Goal: Task Accomplishment & Management: Manage account settings

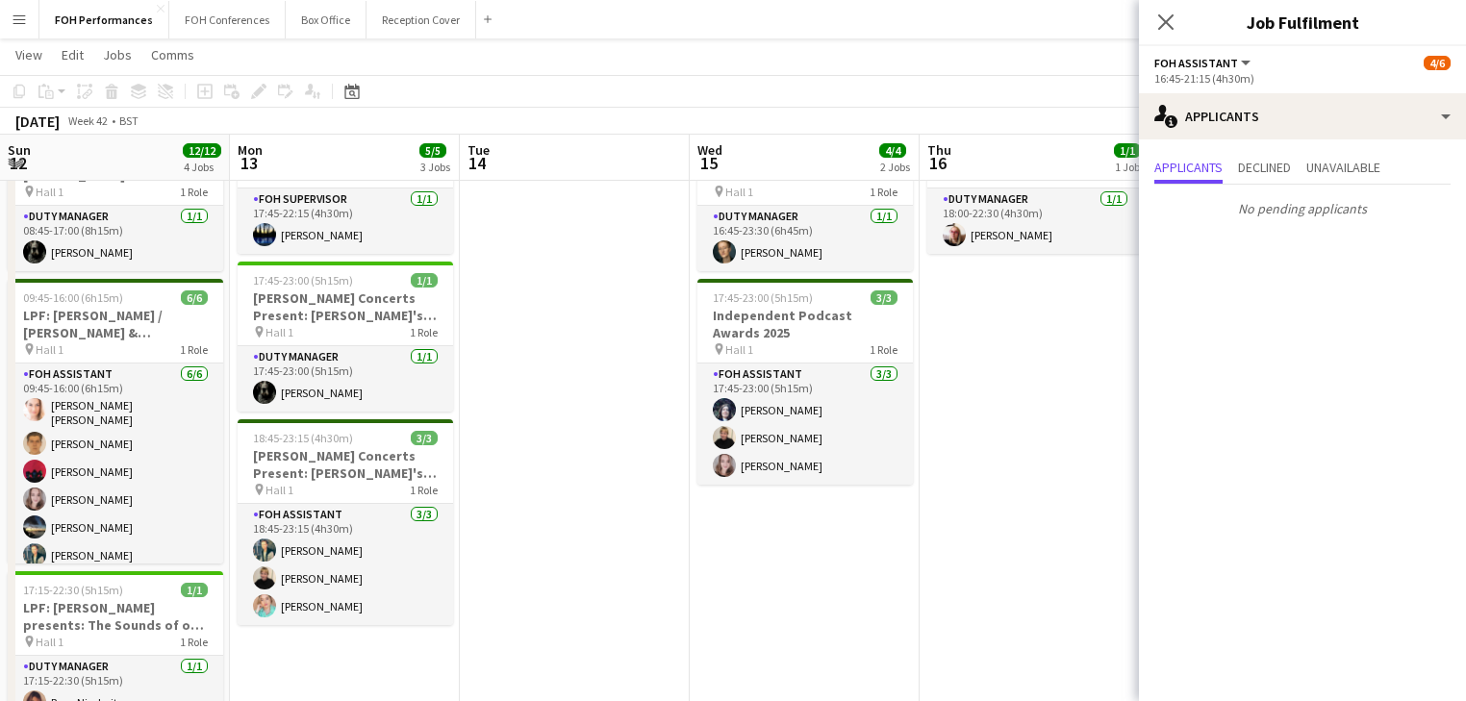
scroll to position [0, 623]
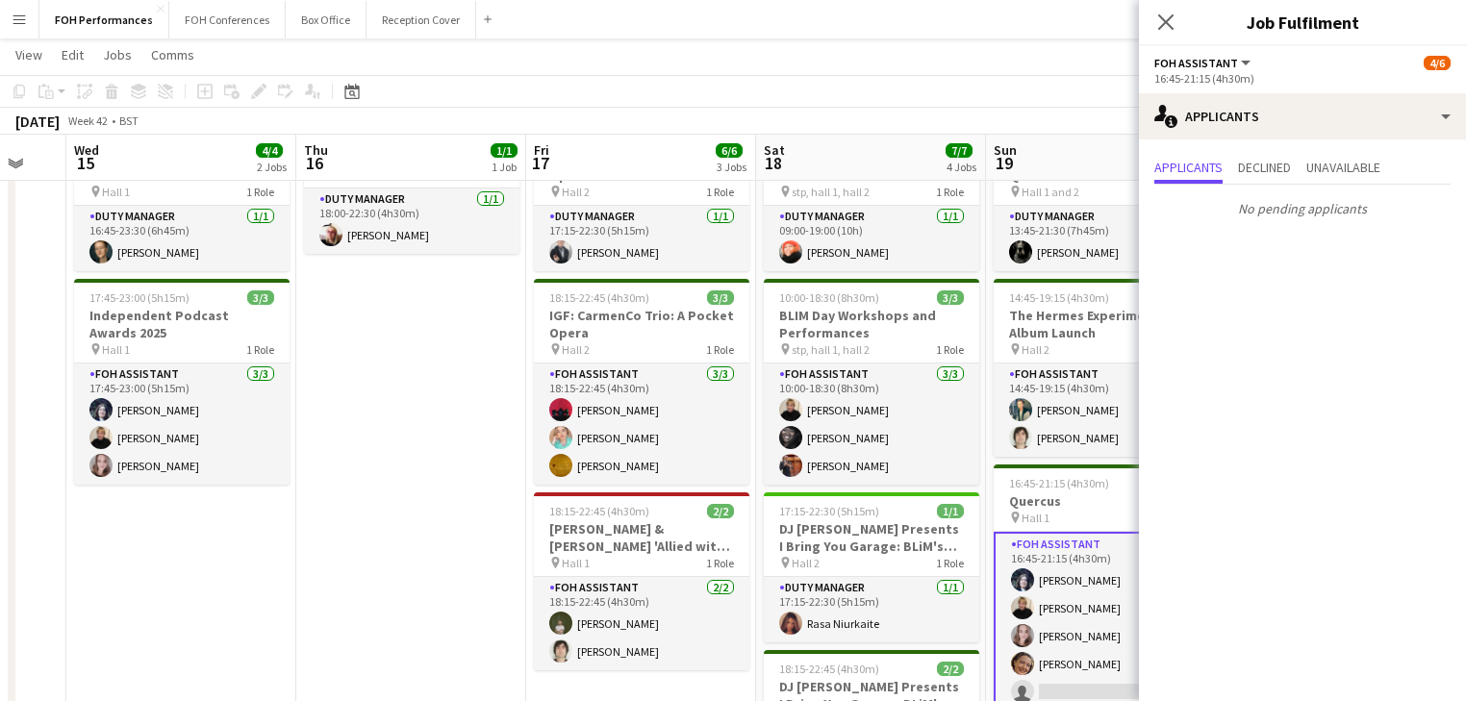
click at [415, 400] on app-date-cell "18:00-22:30 (4h30m) 1/1 KP CHOIR pin Stp 1 Role Duty Manager [DATE] 18:00-22:30…" at bounding box center [411, 562] width 230 height 896
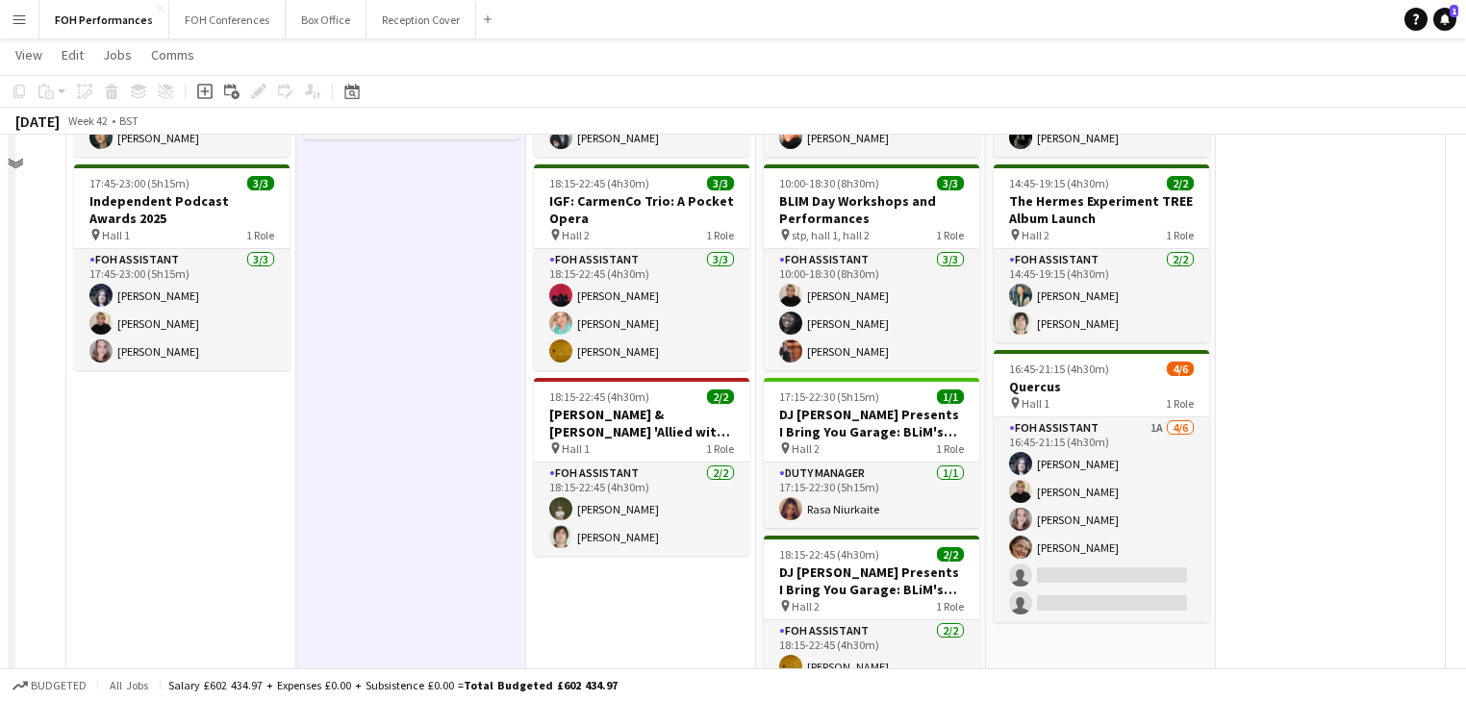
scroll to position [0, 0]
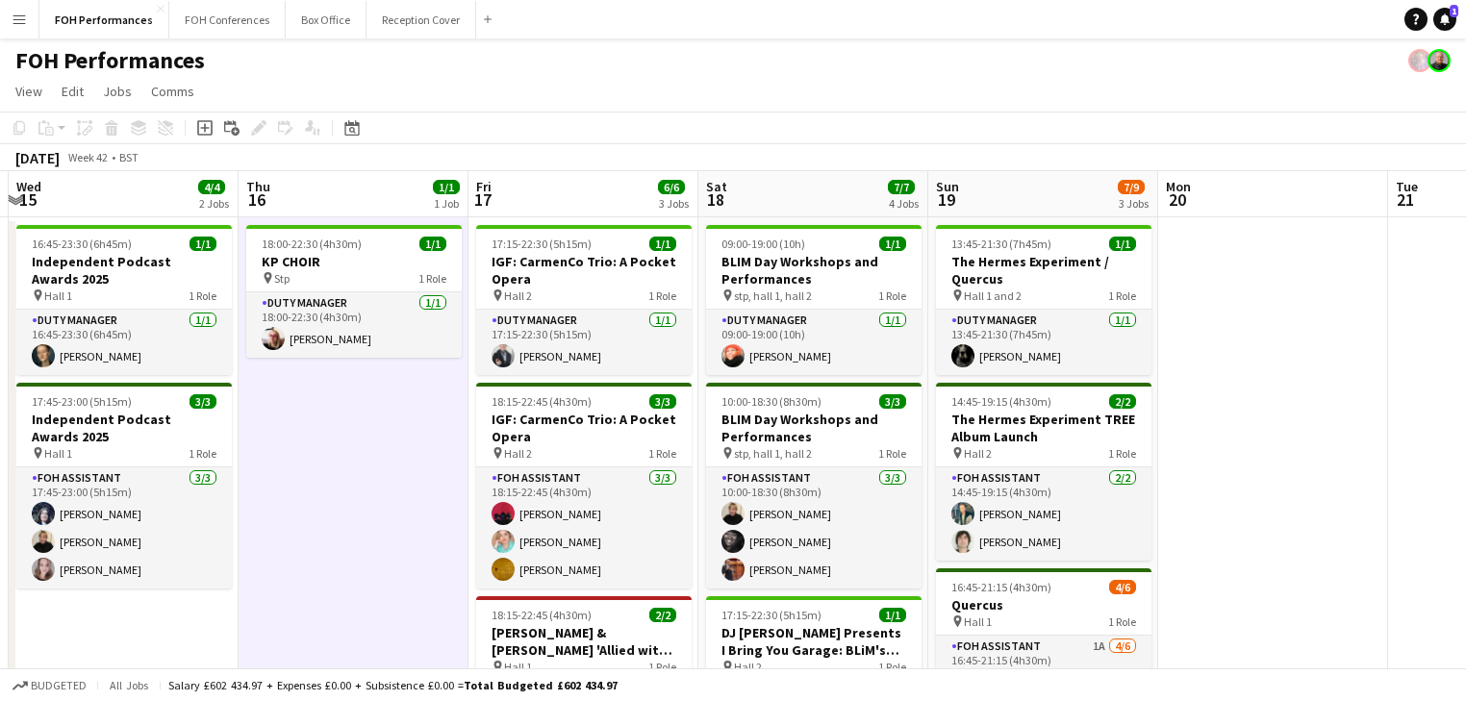
drag, startPoint x: 933, startPoint y: 441, endPoint x: 428, endPoint y: 388, distance: 507.8
click at [428, 388] on app-calendar-viewport "Sun 12 12/12 4 Jobs Mon 13 5/5 3 Jobs Tue 14 Wed 15 4/4 2 Jobs Thu 16 1/1 1 Job…" at bounding box center [733, 642] width 1466 height 942
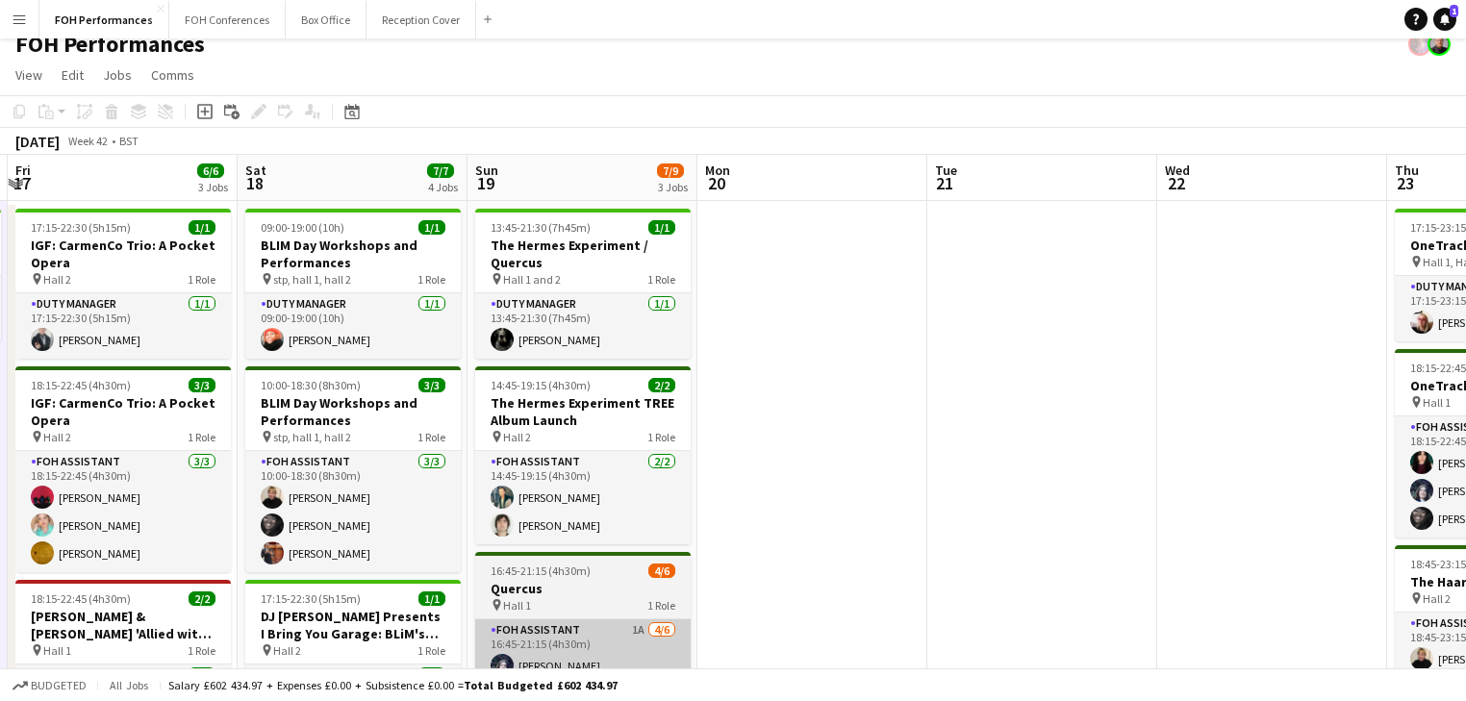
scroll to position [205, 0]
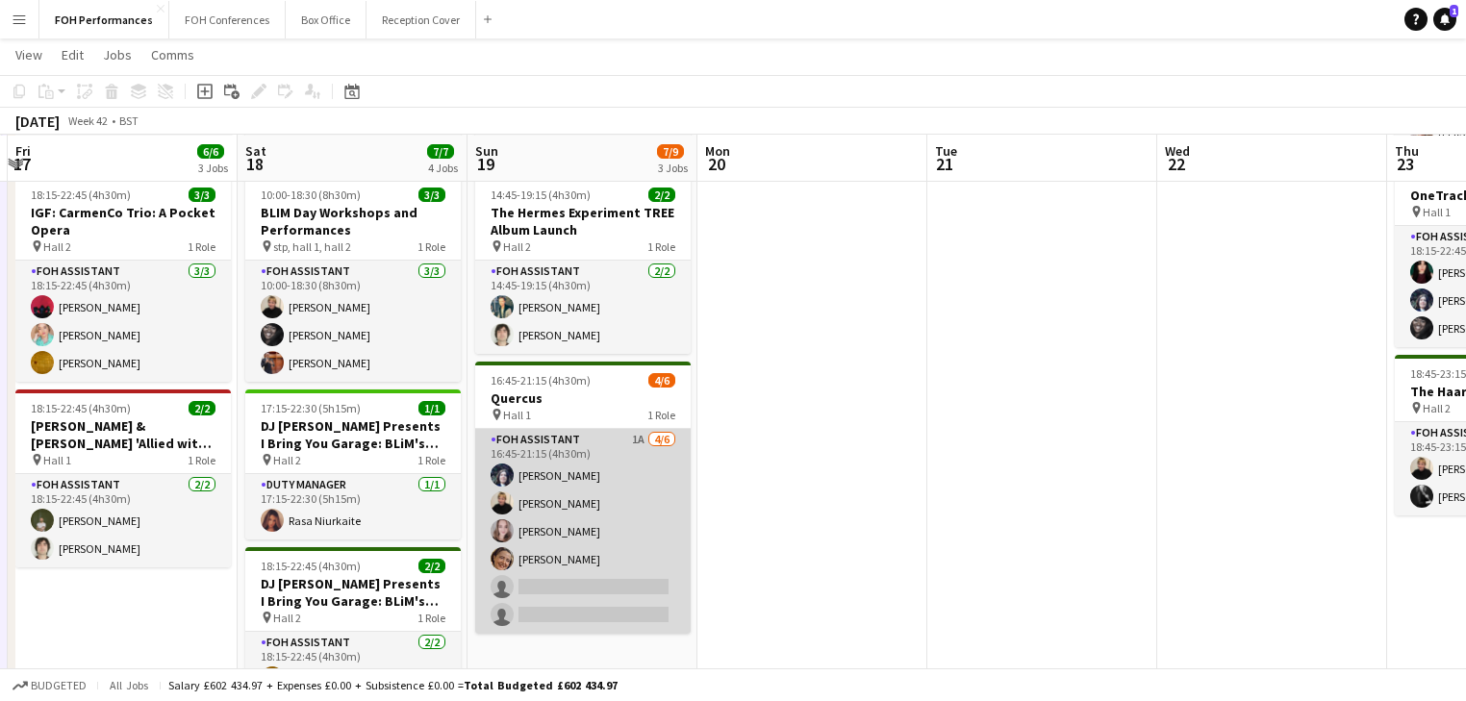
click at [554, 509] on app-card-role "FOH Assistant 1A [DATE] 16:45-21:15 (4h30m) [PERSON_NAME] [PERSON_NAME] [PERSON…" at bounding box center [582, 531] width 215 height 205
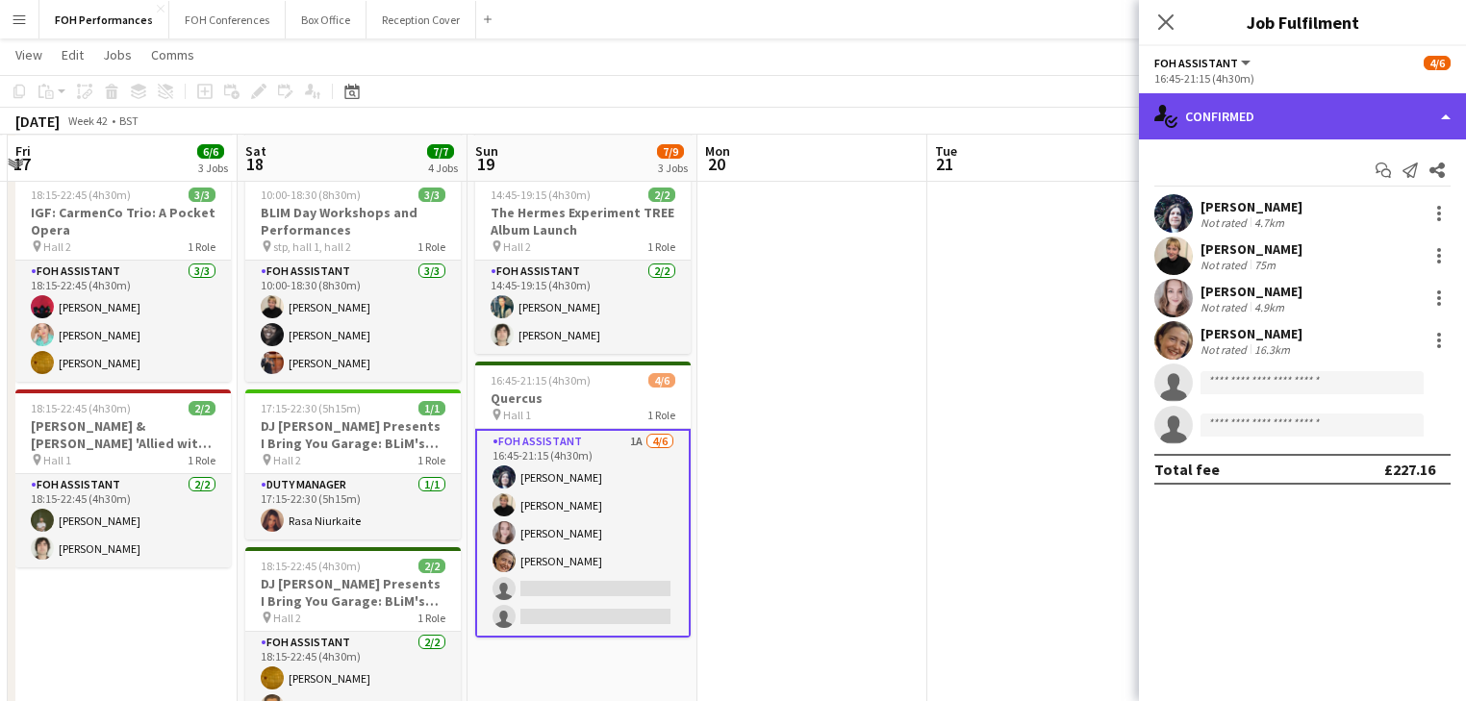
click at [1256, 109] on div "single-neutral-actions-check-2 Confirmed" at bounding box center [1302, 116] width 327 height 46
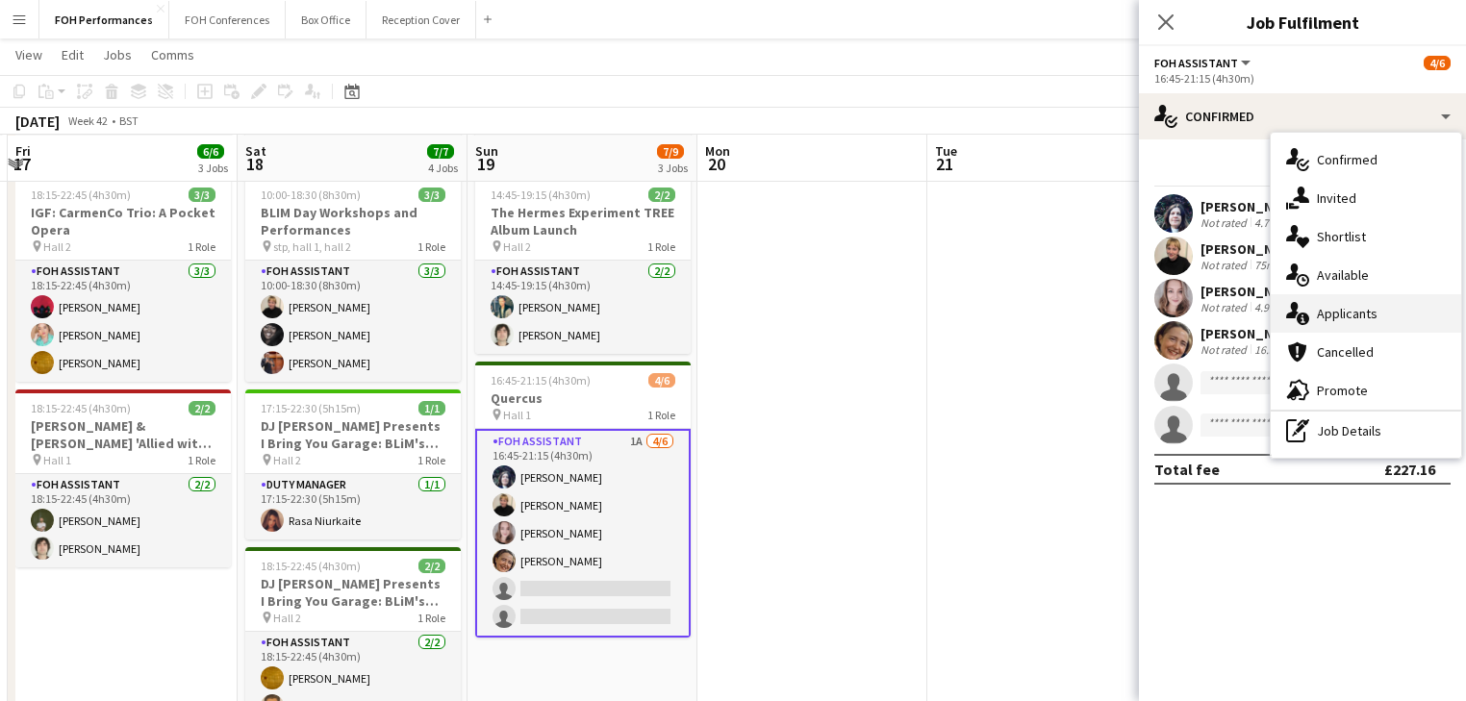
click at [1338, 305] on span "Applicants" at bounding box center [1347, 313] width 61 height 17
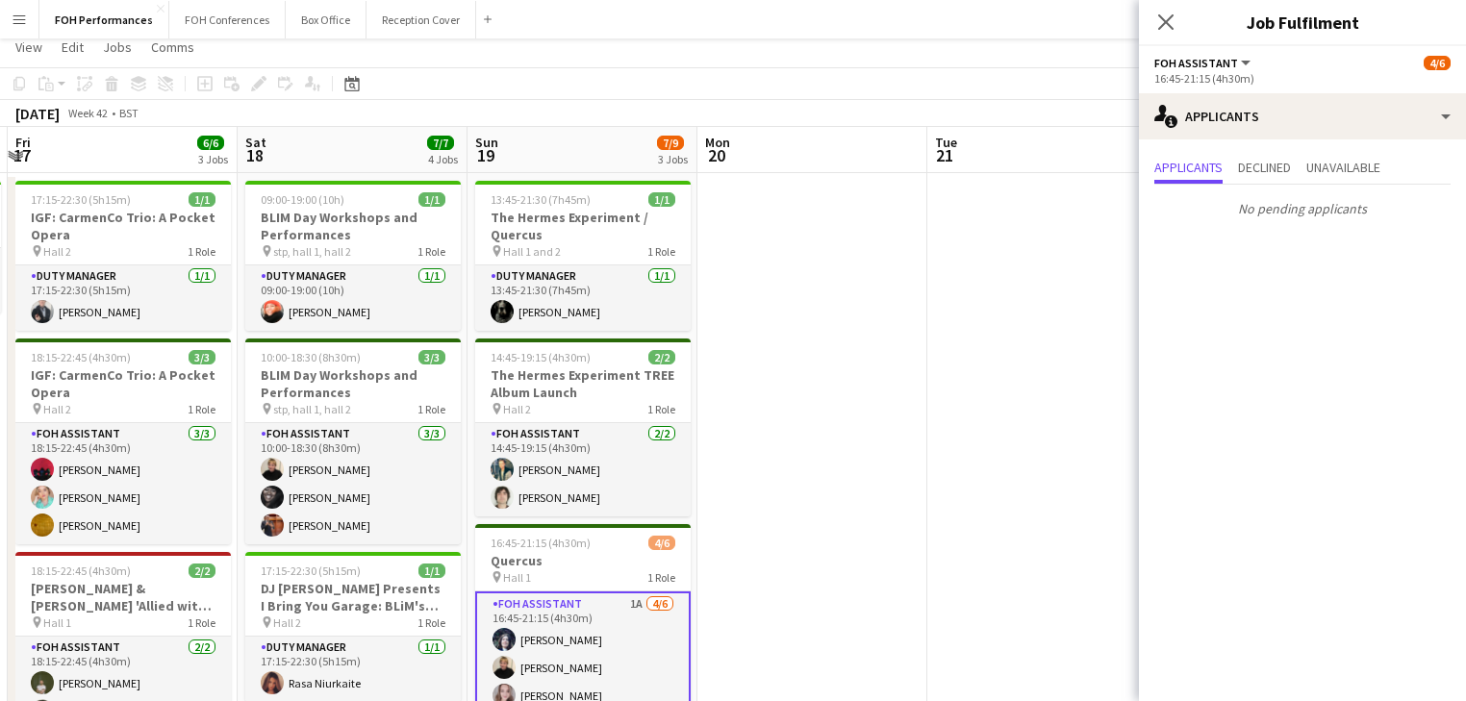
scroll to position [0, 0]
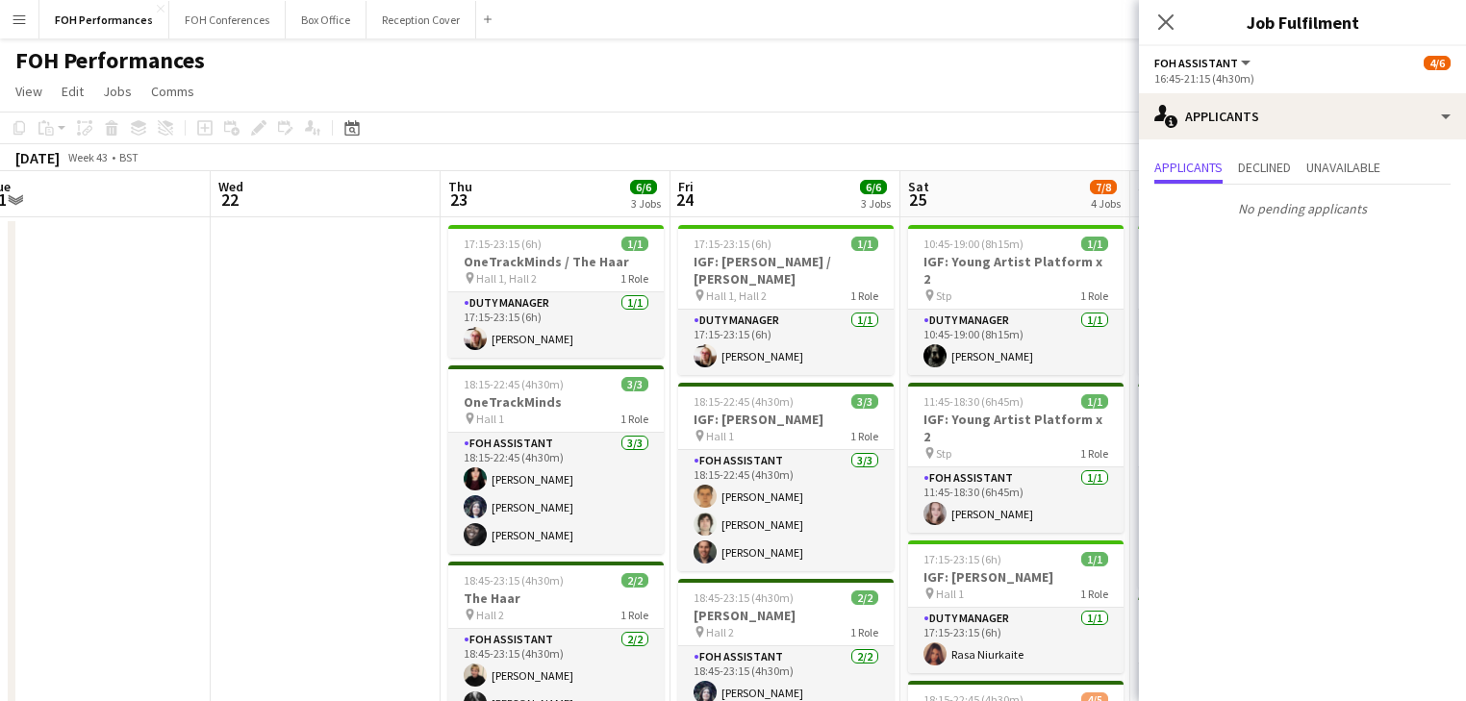
drag, startPoint x: 520, startPoint y: 326, endPoint x: -69, endPoint y: 253, distance: 594.2
click at [0, 253] on html "Menu Boards Boards Boards All jobs Status Workforce Workforce My Workforce Recr…" at bounding box center [733, 691] width 1466 height 1383
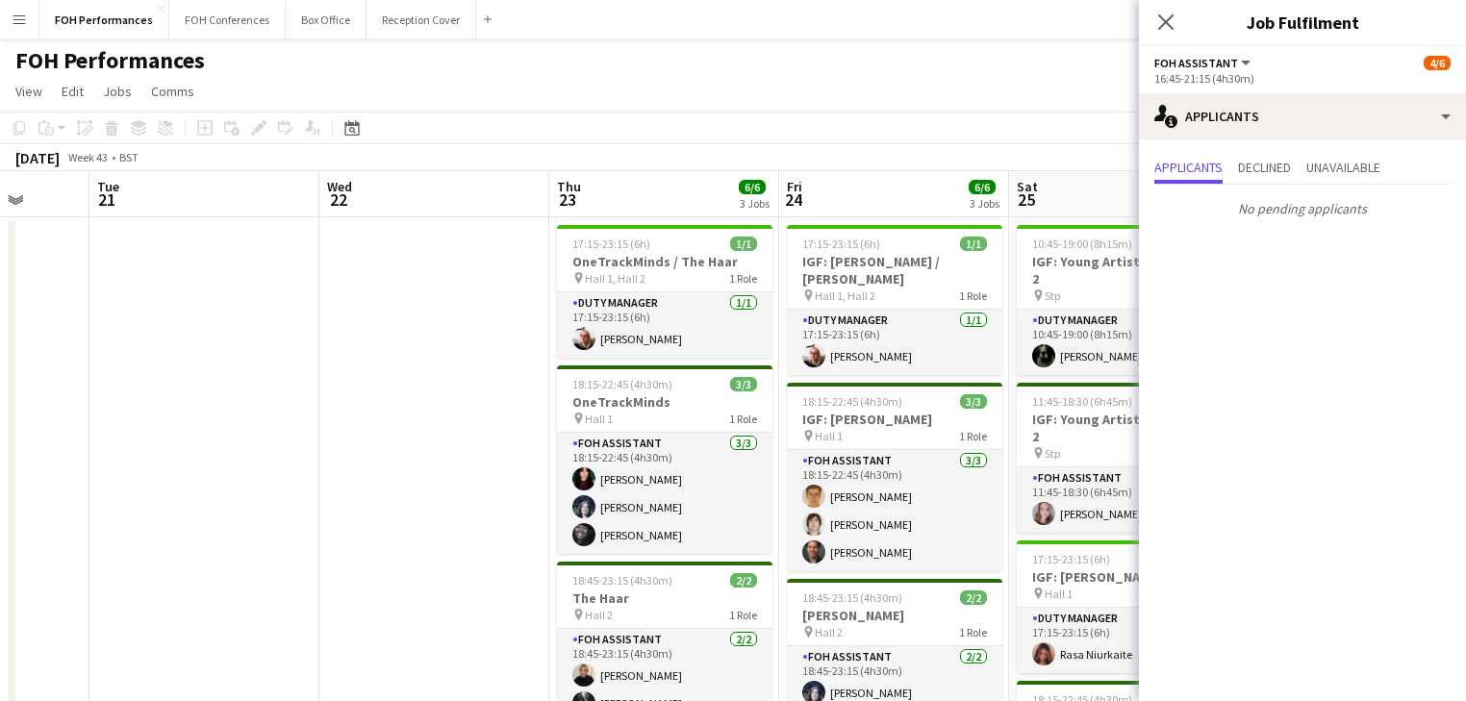
drag, startPoint x: 512, startPoint y: 358, endPoint x: 257, endPoint y: 328, distance: 256.7
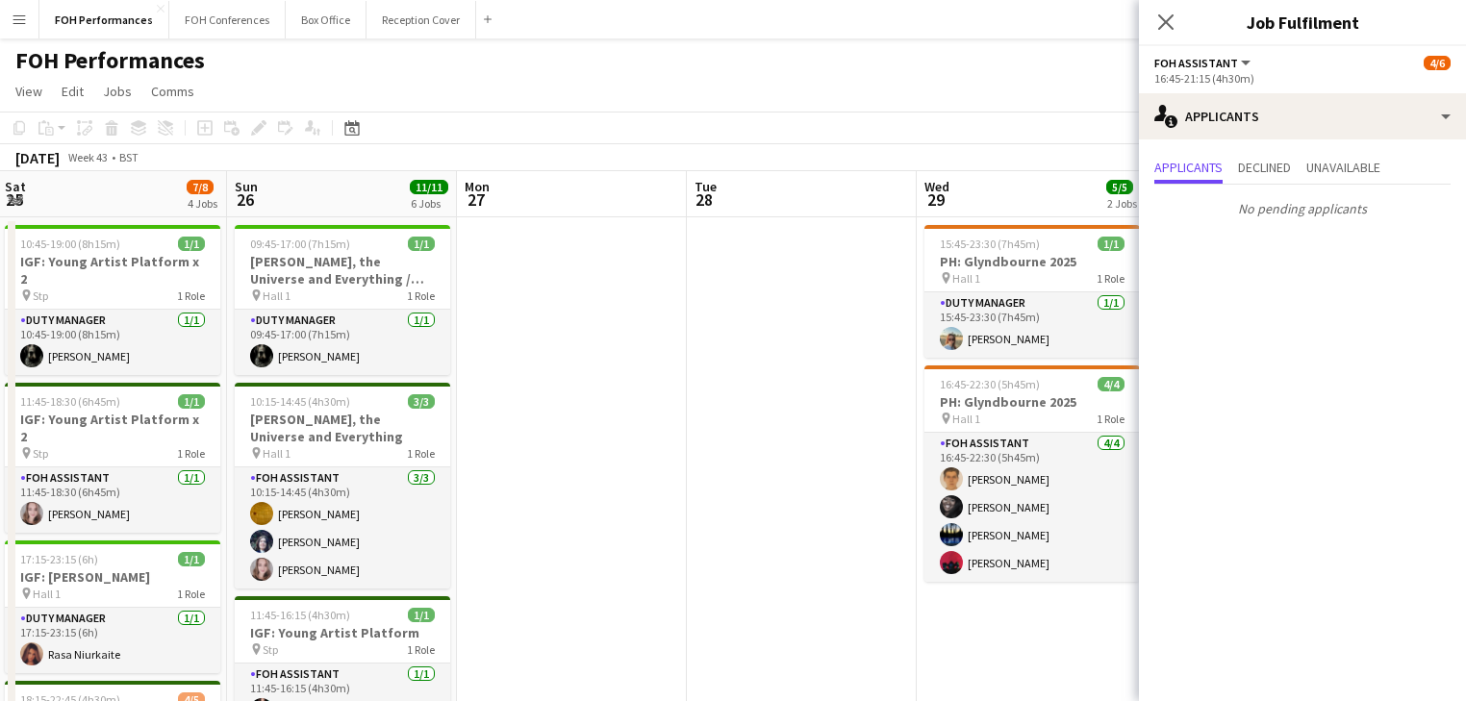
drag, startPoint x: 180, startPoint y: 269, endPoint x: 119, endPoint y: 260, distance: 61.4
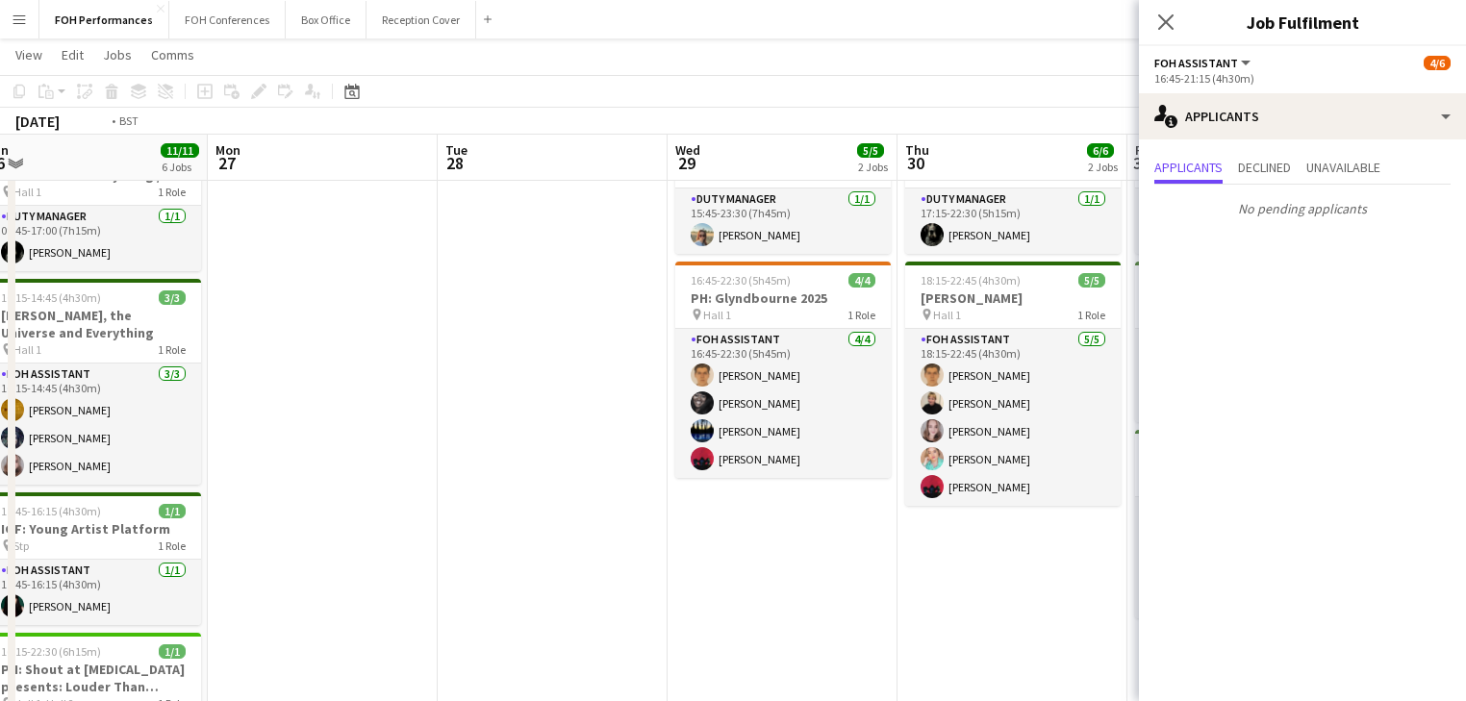
scroll to position [0, 806]
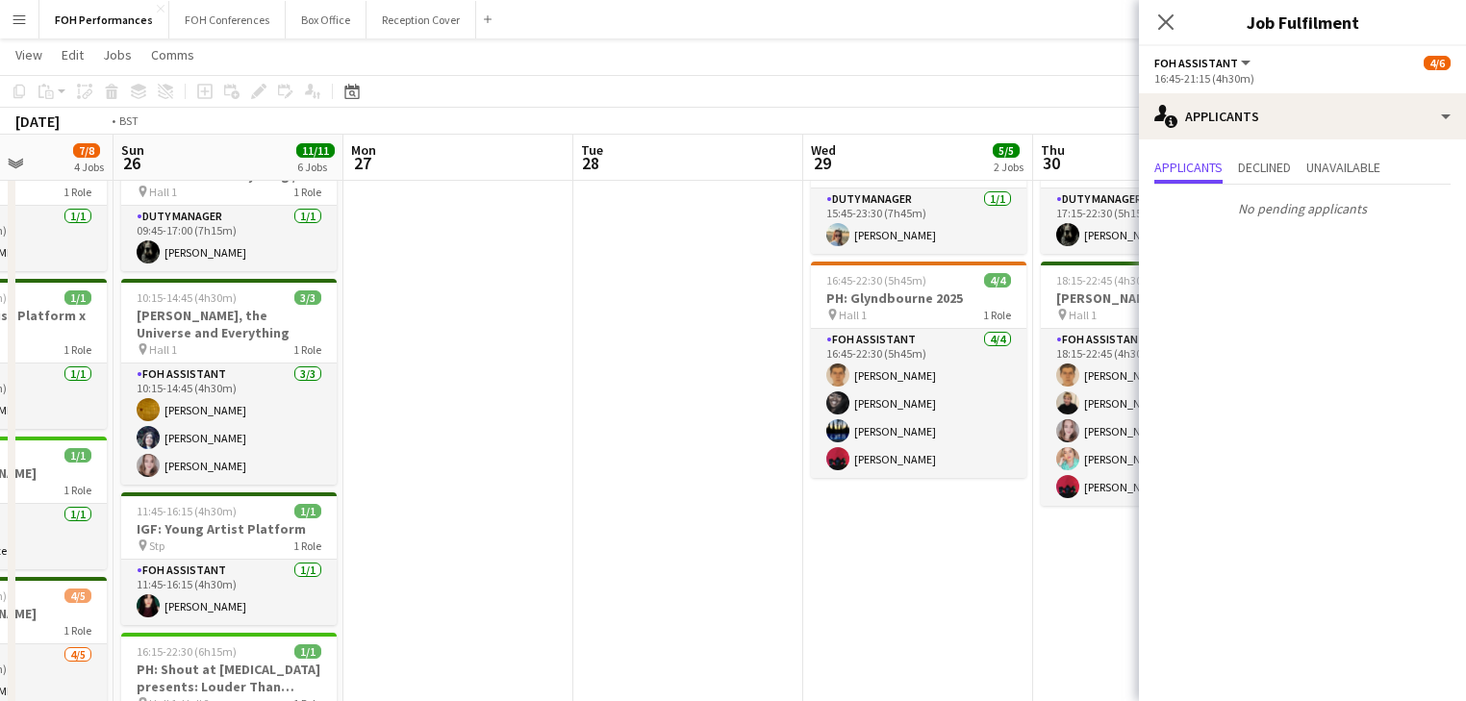
drag, startPoint x: 525, startPoint y: 293, endPoint x: -114, endPoint y: 268, distance: 640.2
click at [0, 268] on html "Menu Boards Boards Boards All jobs Status Workforce Workforce My Workforce Recr…" at bounding box center [733, 588] width 1466 height 1381
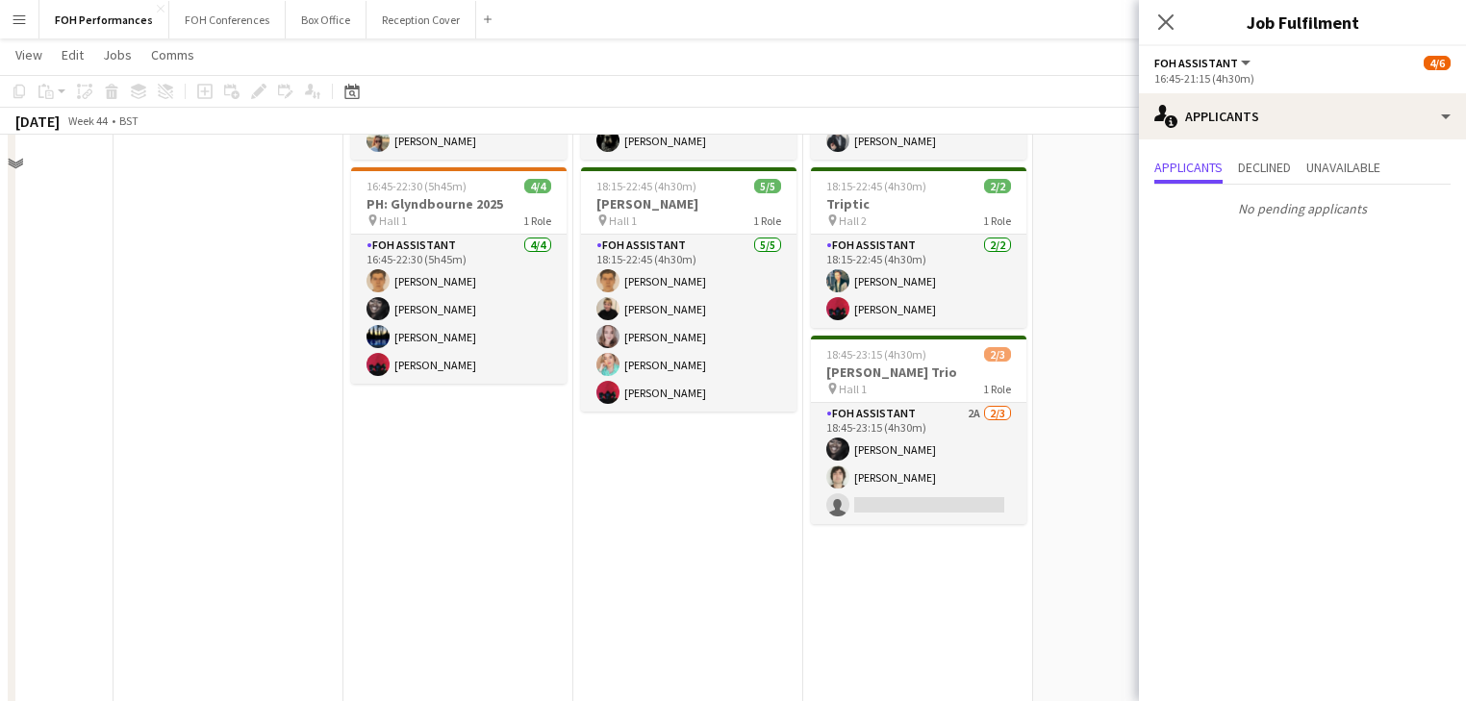
scroll to position [308, 0]
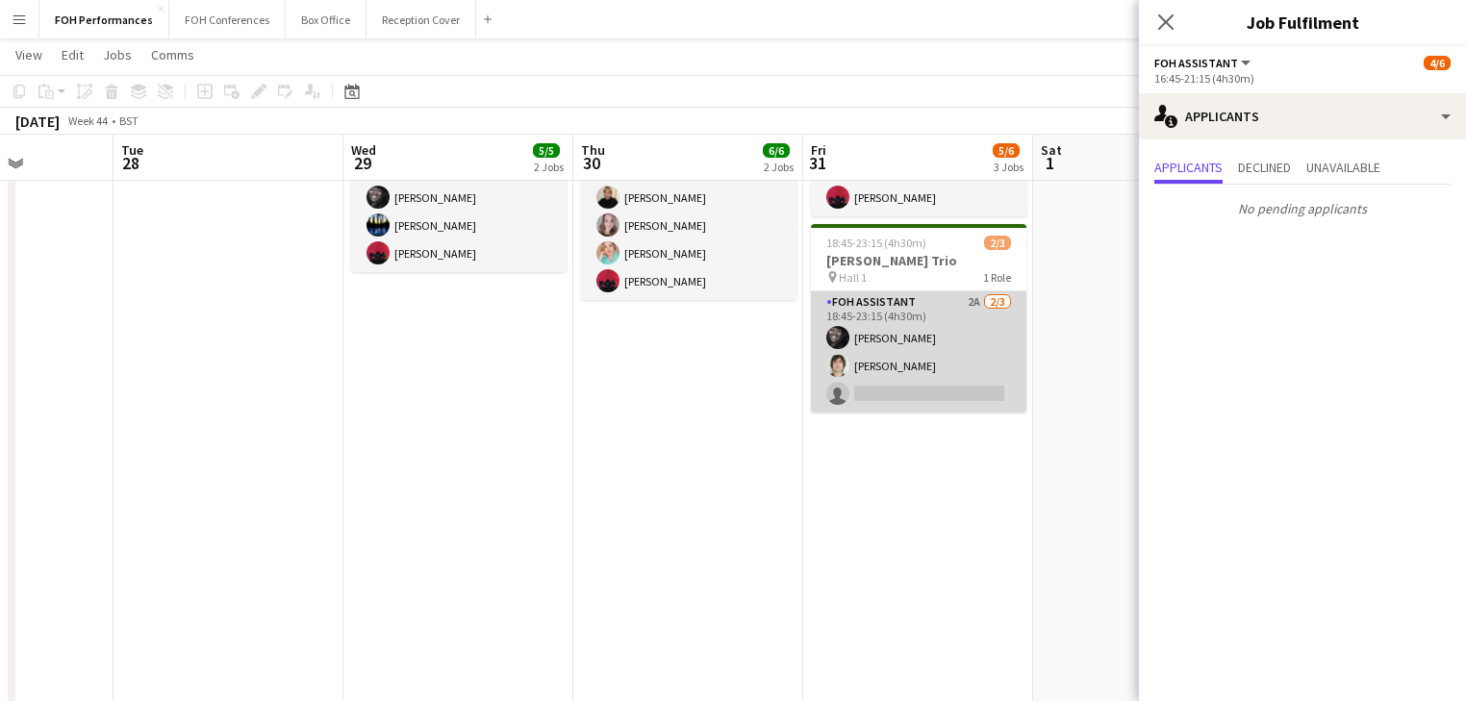
click at [938, 383] on app-card-role "FOH Assistant 2A [DATE] 18:45-23:15 (4h30m) [PERSON_NAME] [PERSON_NAME] single-…" at bounding box center [918, 351] width 215 height 121
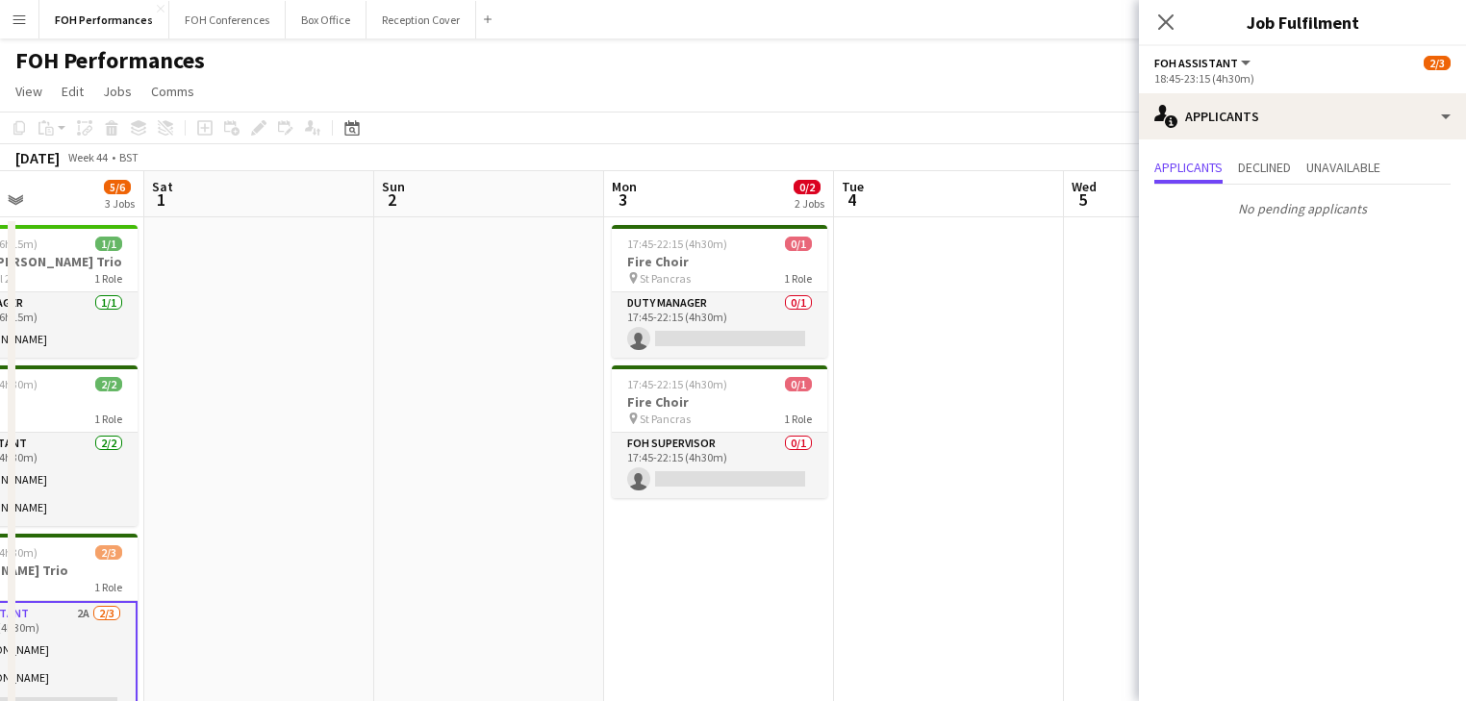
scroll to position [0, 865]
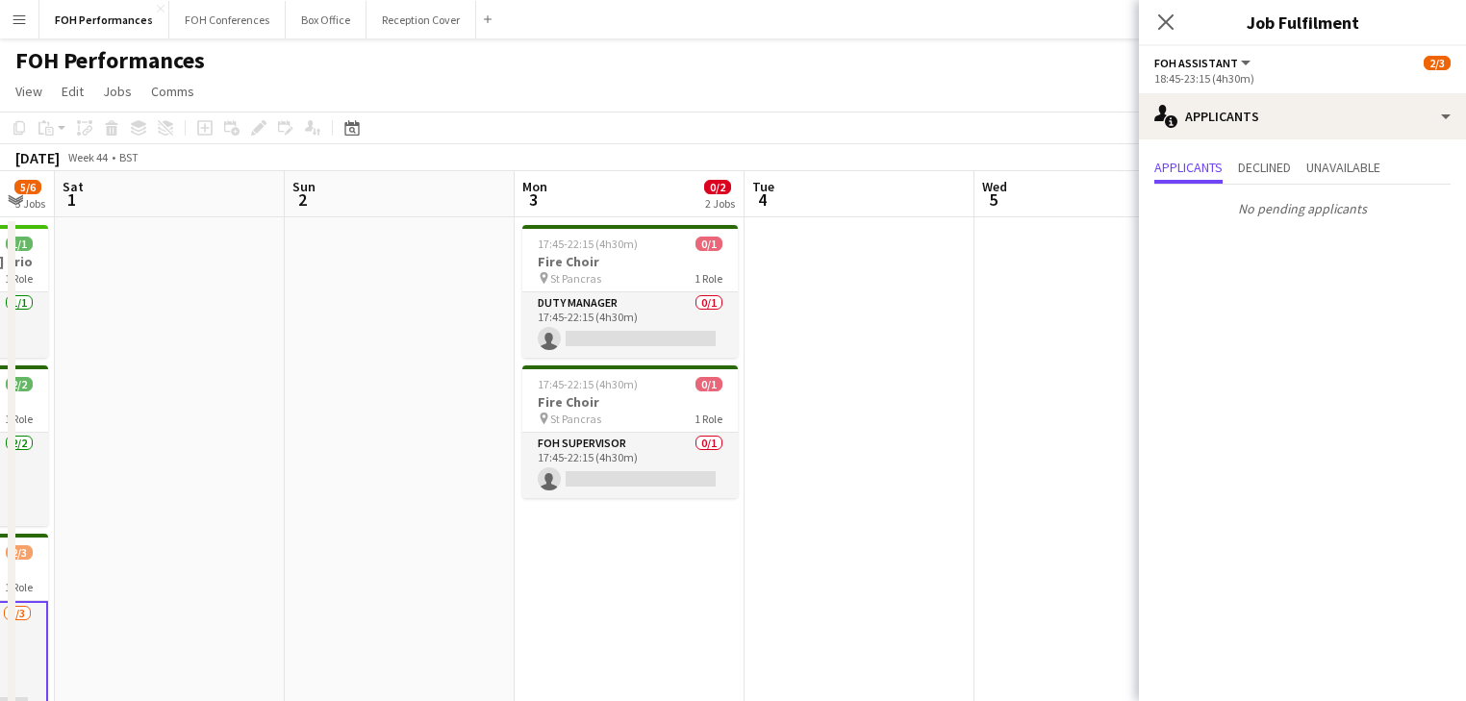
drag, startPoint x: 1004, startPoint y: 414, endPoint x: 139, endPoint y: 362, distance: 867.4
